Goal: Task Accomplishment & Management: Complete application form

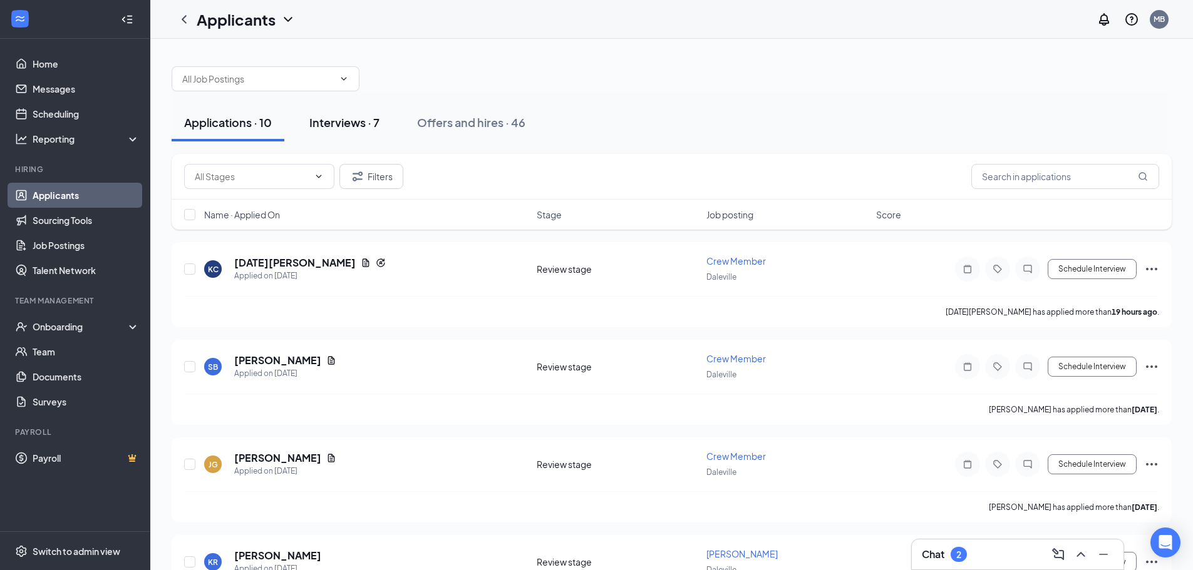
click at [382, 129] on button "Interviews · 7" at bounding box center [344, 123] width 95 height 38
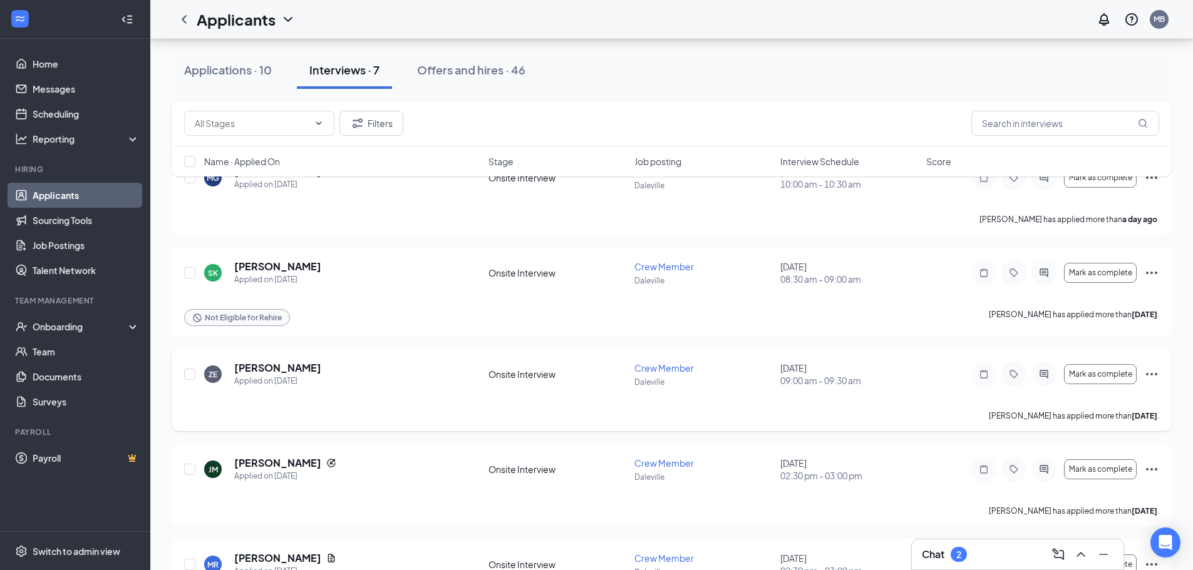
scroll to position [188, 0]
click at [1157, 367] on icon "Ellipses" at bounding box center [1151, 371] width 15 height 15
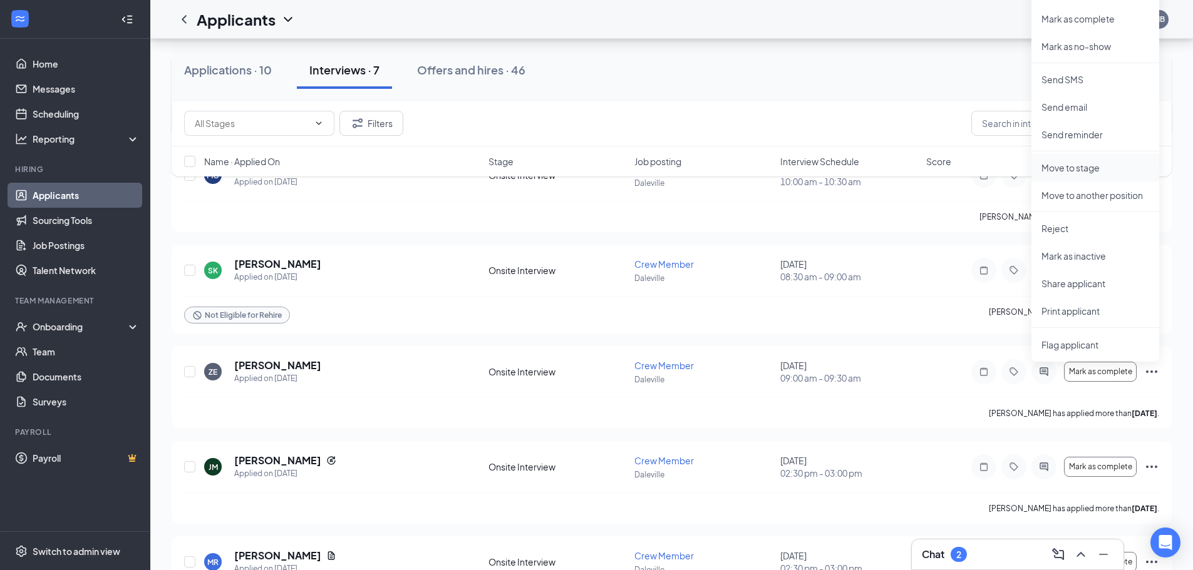
click at [1087, 168] on p "Move to stage" at bounding box center [1095, 168] width 108 height 13
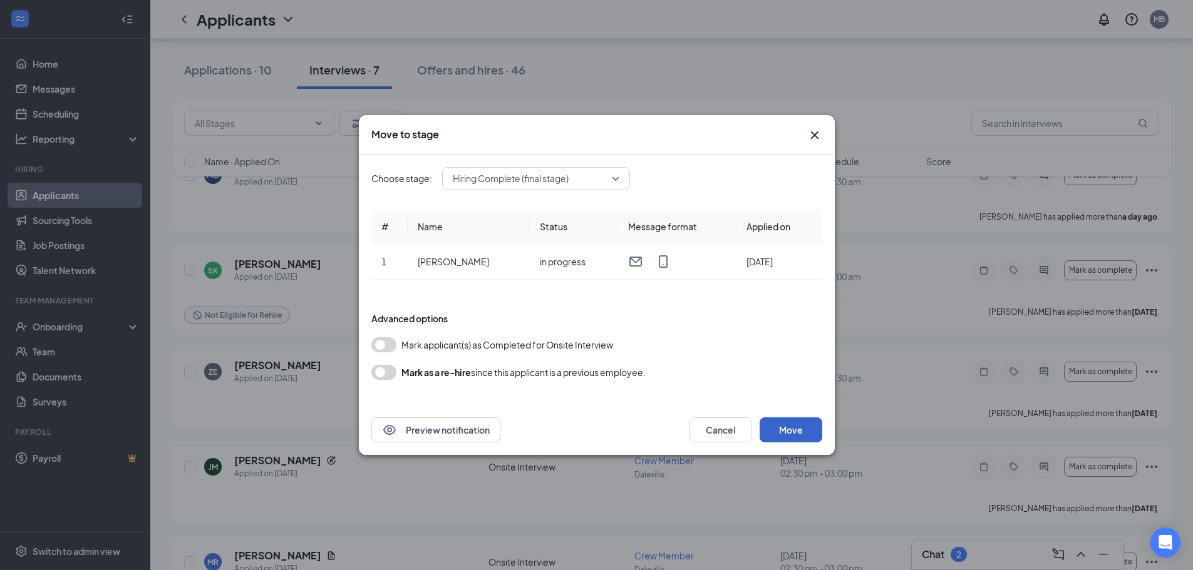
click at [782, 436] on button "Move" at bounding box center [791, 430] width 63 height 25
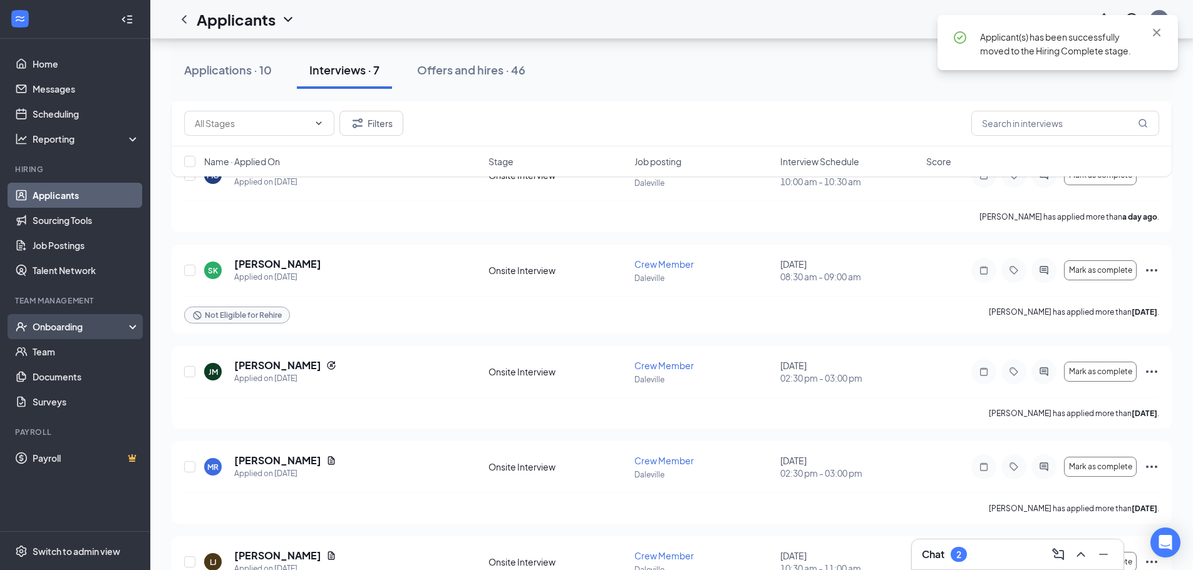
click at [100, 323] on div "Onboarding" at bounding box center [81, 327] width 96 height 13
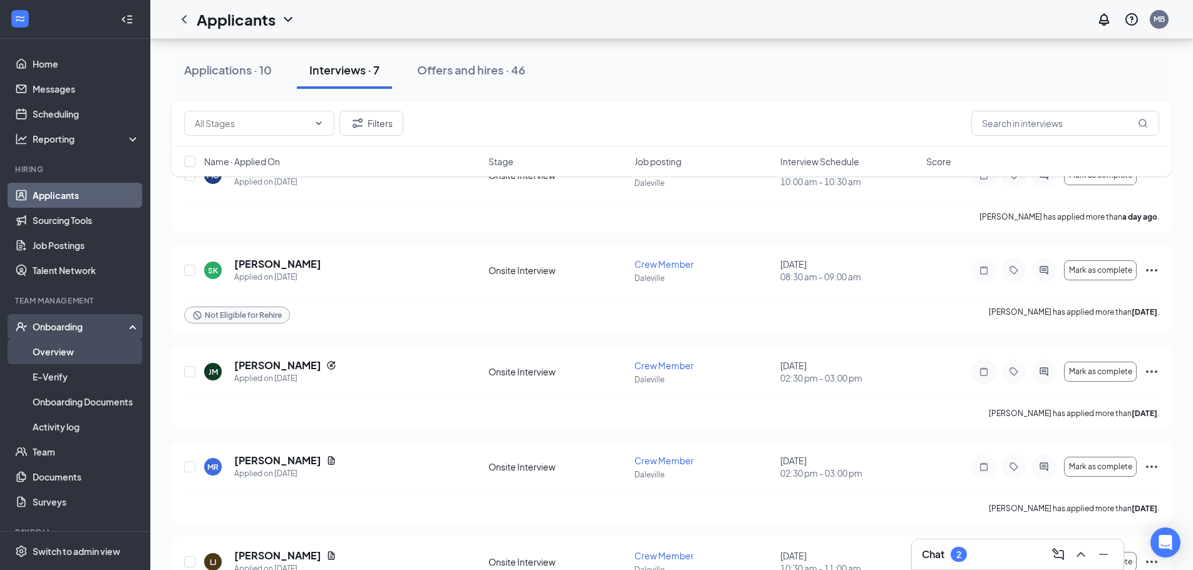
click at [93, 358] on link "Overview" at bounding box center [86, 351] width 107 height 25
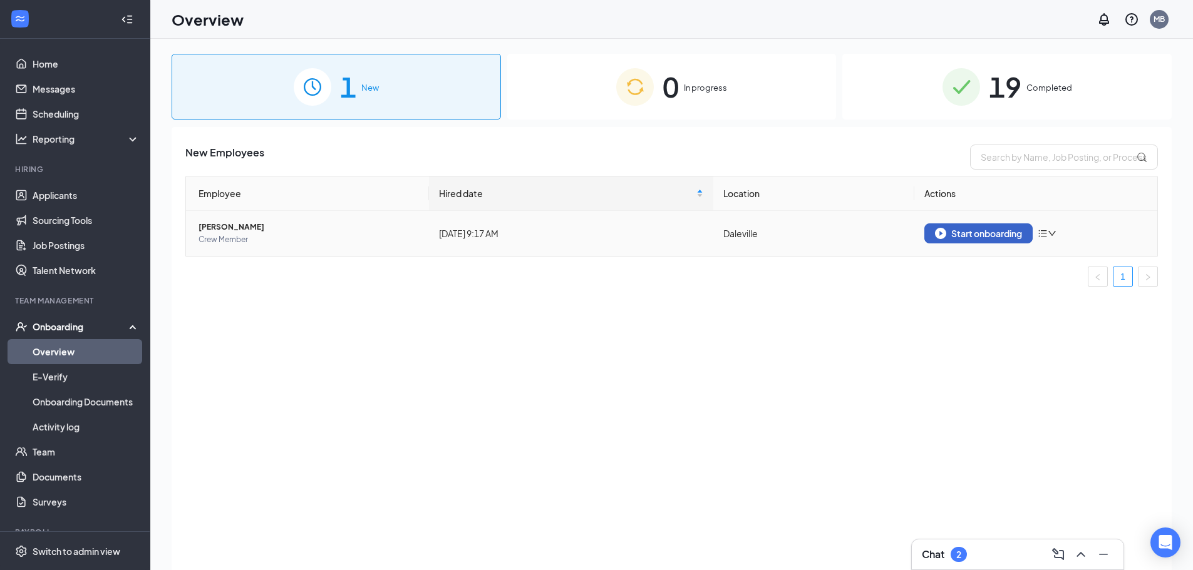
click at [969, 227] on button "Start onboarding" at bounding box center [978, 234] width 108 height 20
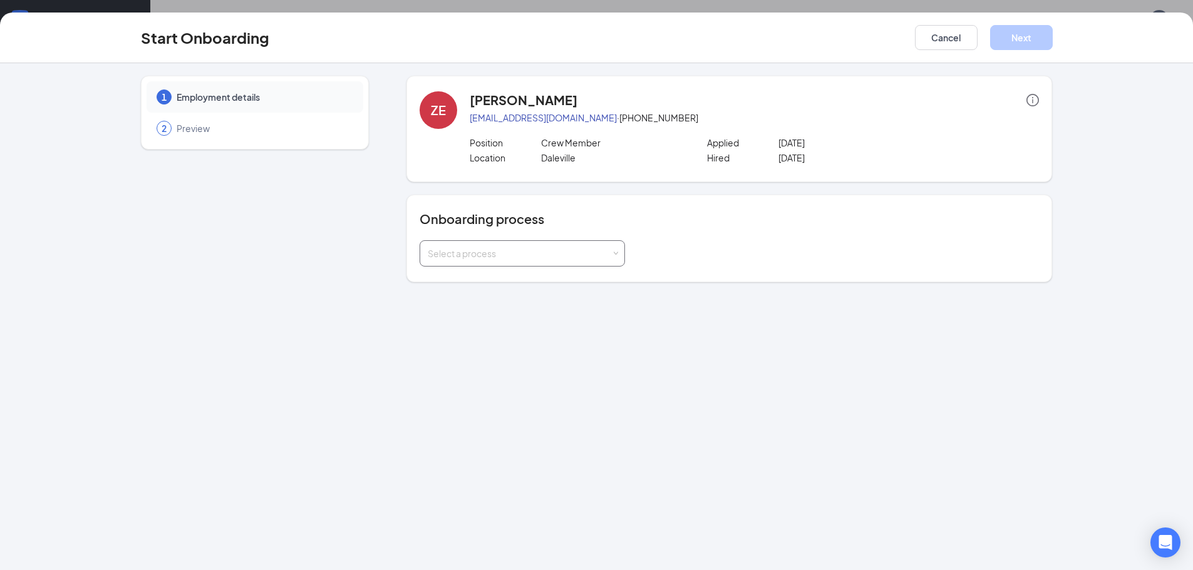
click at [595, 254] on div "Select a process" at bounding box center [519, 253] width 183 height 13
click at [540, 281] on span "General Onboarding Process" at bounding box center [485, 279] width 120 height 11
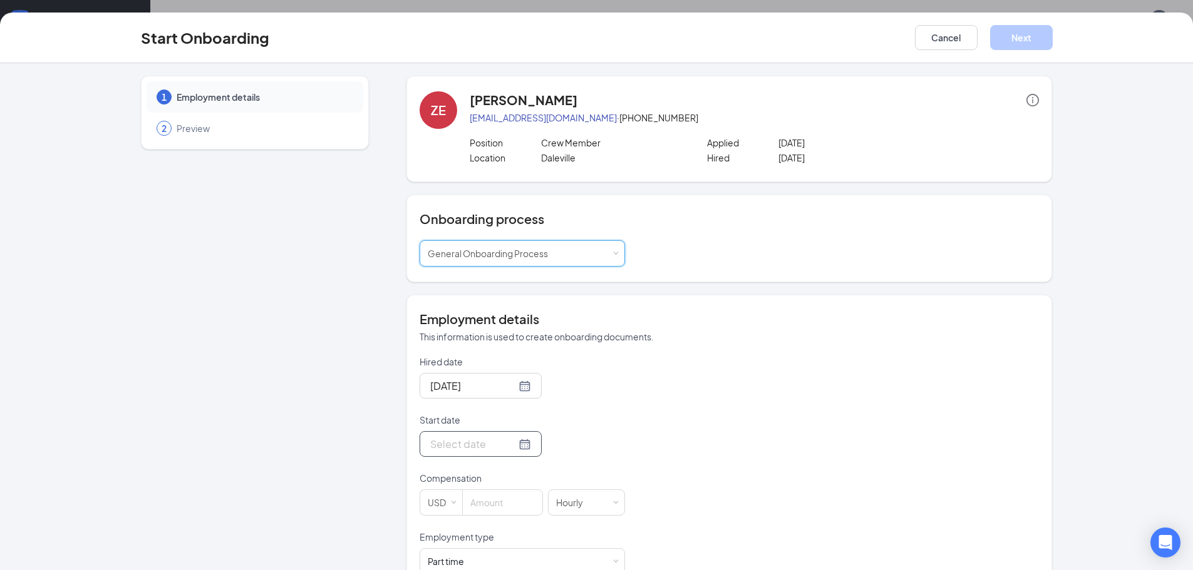
click at [514, 445] on div at bounding box center [480, 444] width 101 height 16
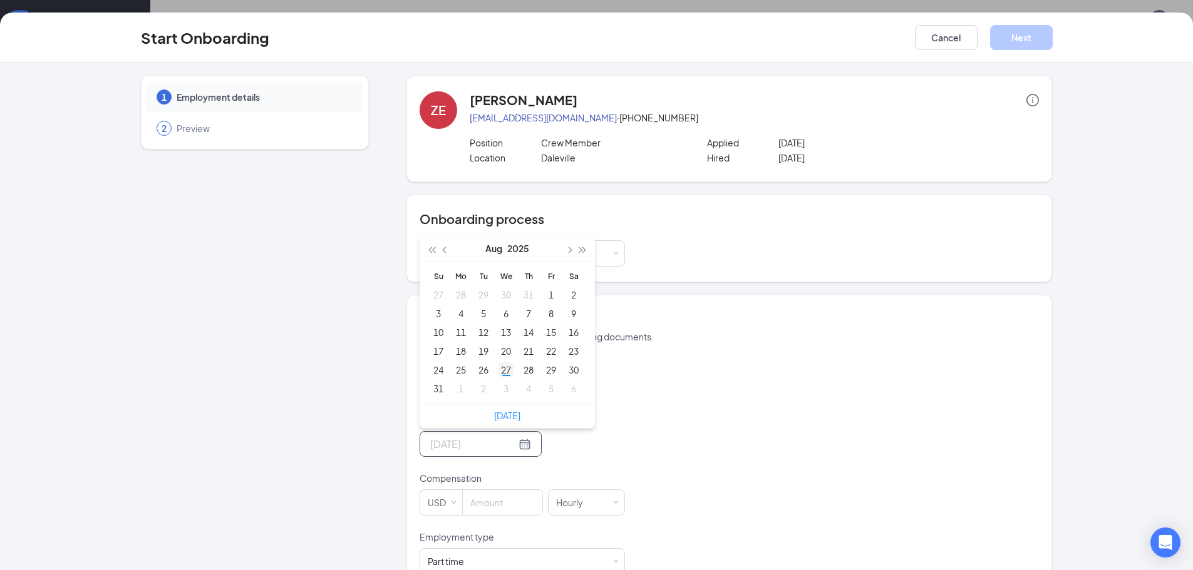
type input "[DATE]"
click at [501, 369] on div "27" at bounding box center [505, 370] width 15 height 15
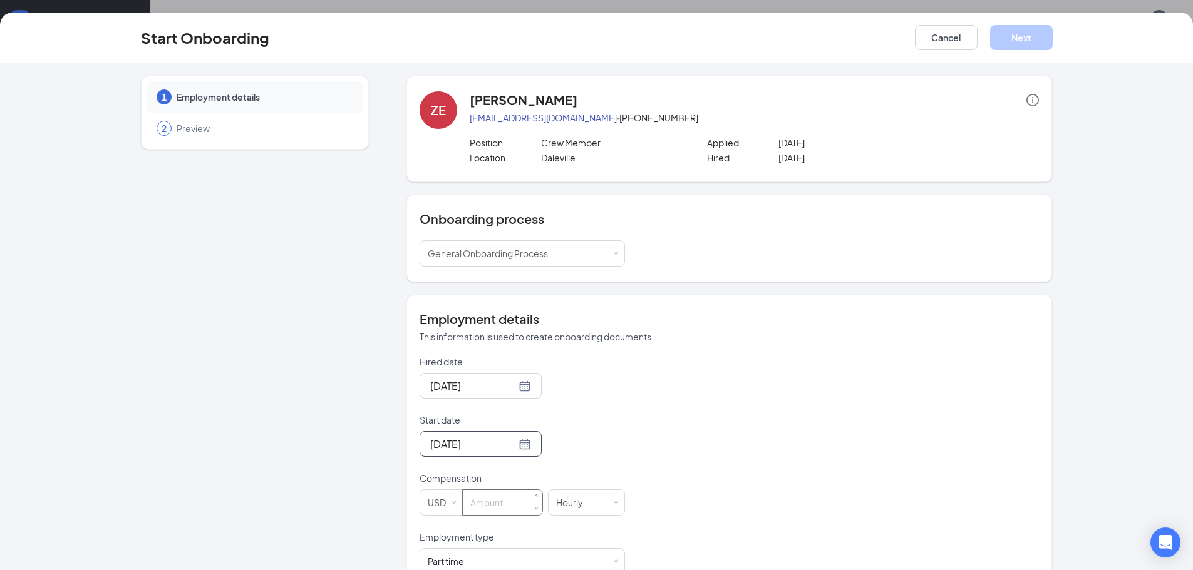
click at [491, 492] on input at bounding box center [503, 502] width 80 height 25
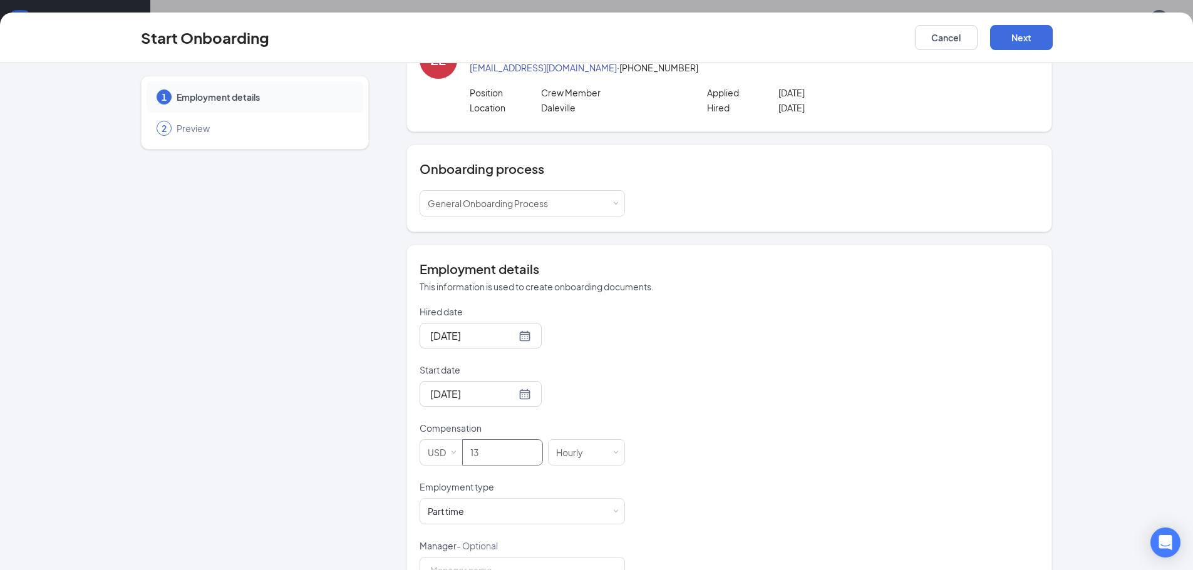
scroll to position [91, 0]
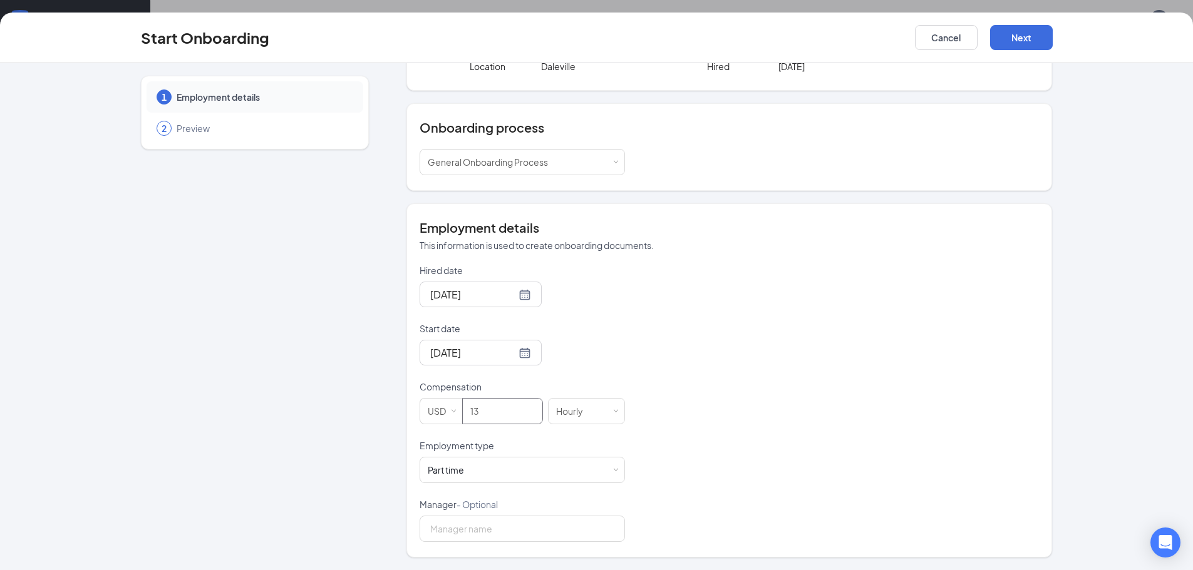
type input "13"
click at [491, 515] on div "Manager - Optional" at bounding box center [522, 507] width 205 height 18
click at [494, 527] on input "Manager - Optional" at bounding box center [522, 529] width 205 height 26
type input "[PERSON_NAME]"
click at [1037, 44] on button "Next" at bounding box center [1021, 37] width 63 height 25
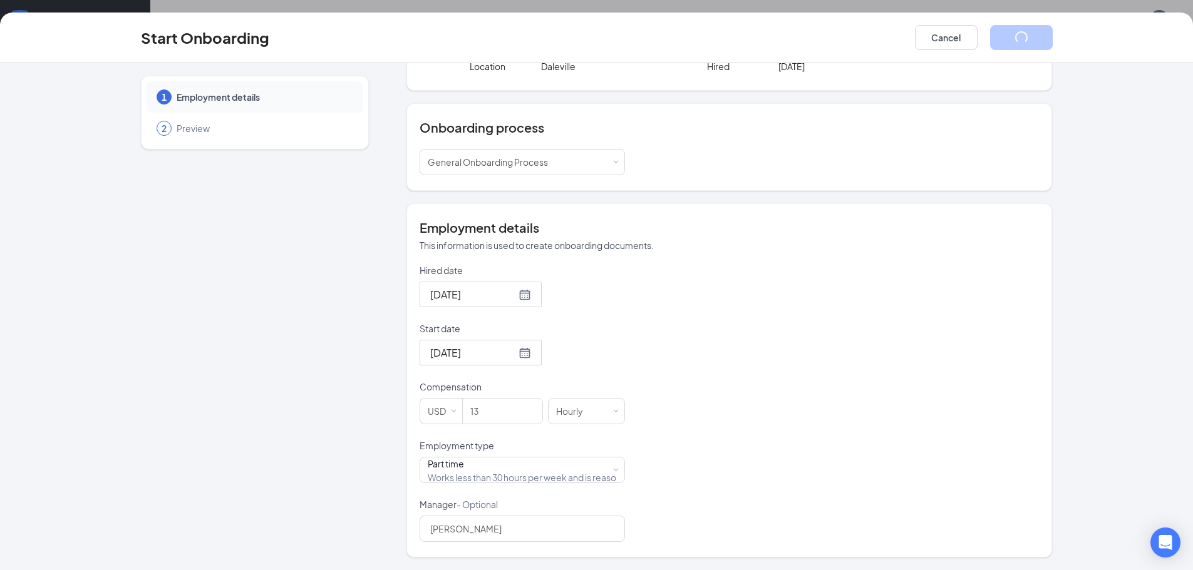
scroll to position [0, 0]
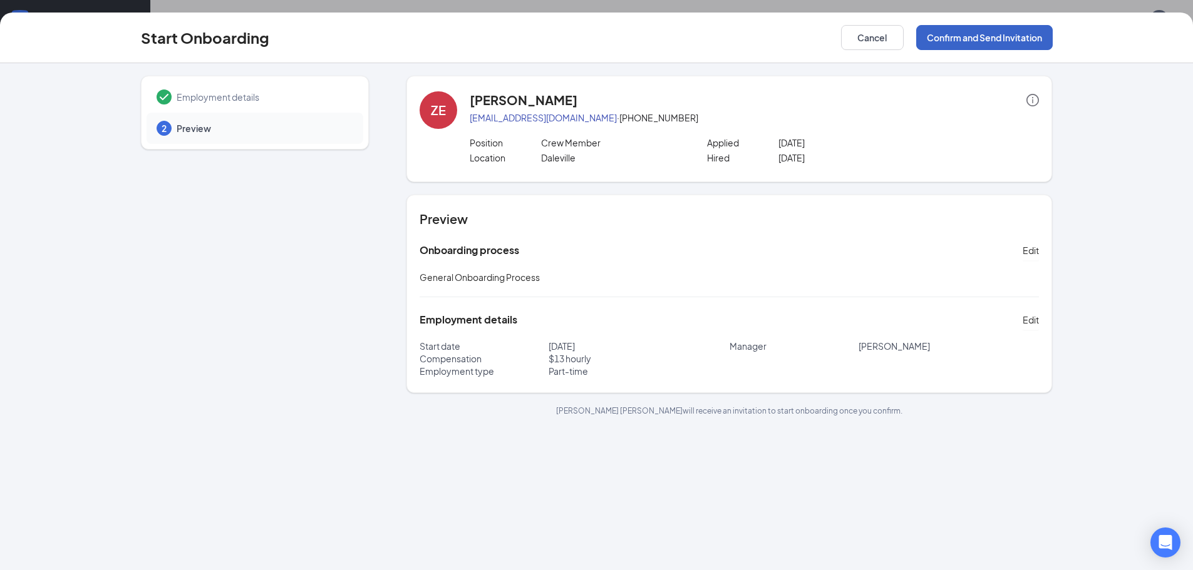
click at [995, 43] on button "Confirm and Send Invitation" at bounding box center [984, 37] width 137 height 25
